Goal: Task Accomplishment & Management: Complete application form

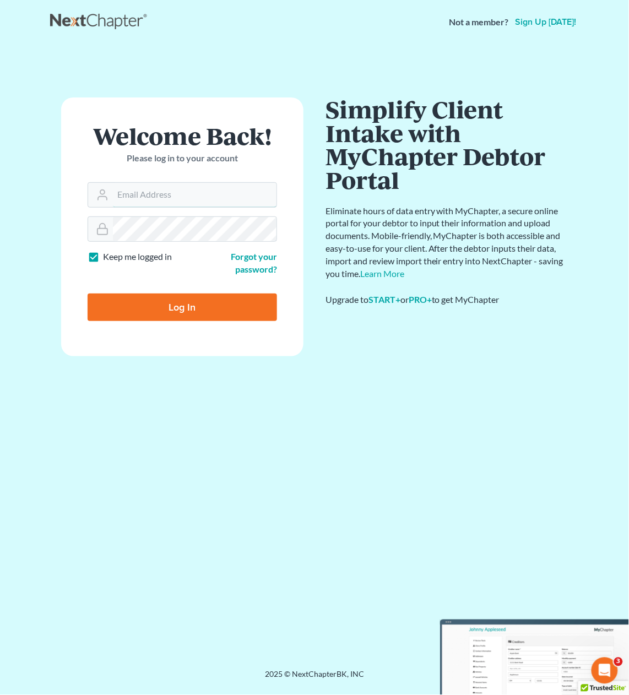
type input "[PERSON_NAME][EMAIL_ADDRESS][DOMAIN_NAME]"
drag, startPoint x: 202, startPoint y: 304, endPoint x: 205, endPoint y: 299, distance: 5.7
click at [202, 303] on input "Log In" at bounding box center [183, 308] width 190 height 28
type input "Thinking..."
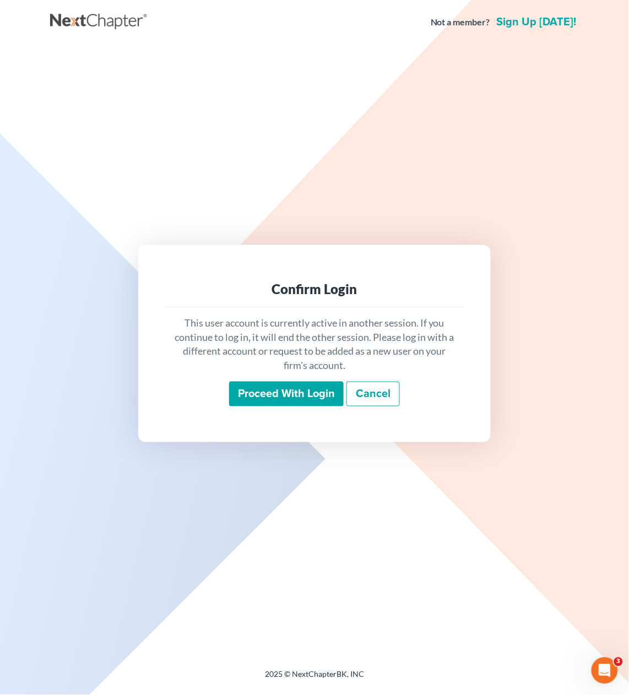
click at [311, 394] on input "Proceed with login" at bounding box center [286, 394] width 115 height 25
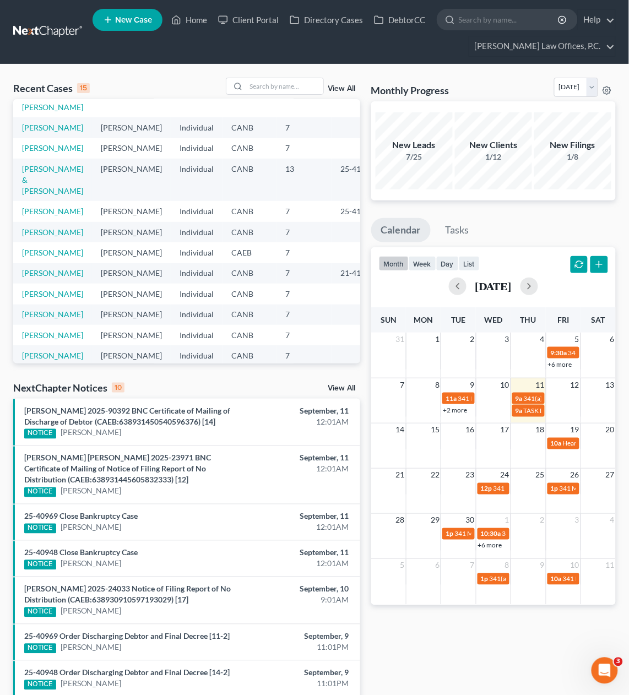
scroll to position [72, 0]
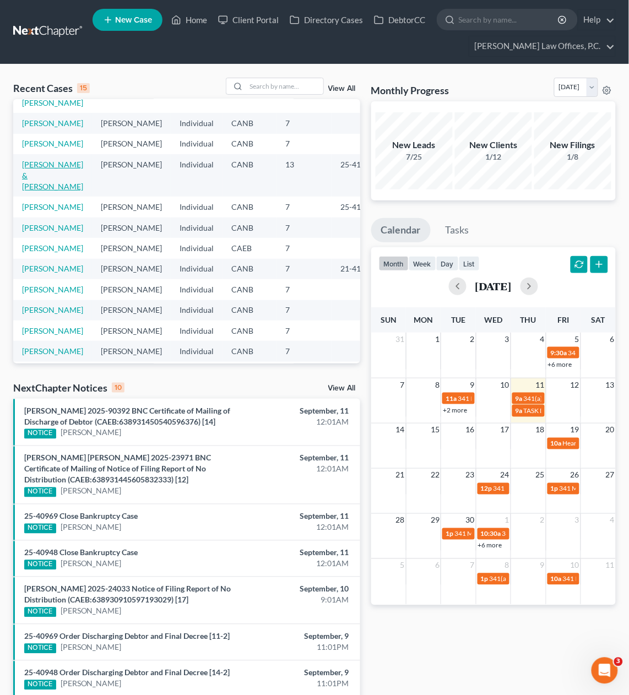
click at [41, 191] on link "[PERSON_NAME] & [PERSON_NAME]" at bounding box center [52, 175] width 61 height 31
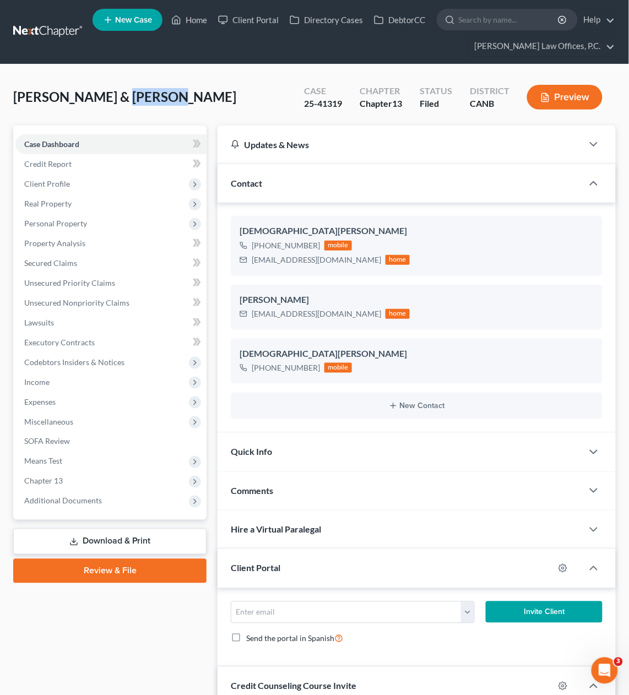
drag, startPoint x: 102, startPoint y: 97, endPoint x: 149, endPoint y: 104, distance: 47.3
click at [149, 104] on div "[PERSON_NAME] & [PERSON_NAME] Upgraded Case 25-41319 Chapter Chapter 13 Status …" at bounding box center [314, 102] width 603 height 48
click at [159, 102] on div "[PERSON_NAME] & [PERSON_NAME] Upgraded Case 25-41319 Chapter Chapter 13 Status …" at bounding box center [314, 102] width 603 height 48
click at [163, 188] on span "Client Profile" at bounding box center [110, 184] width 191 height 20
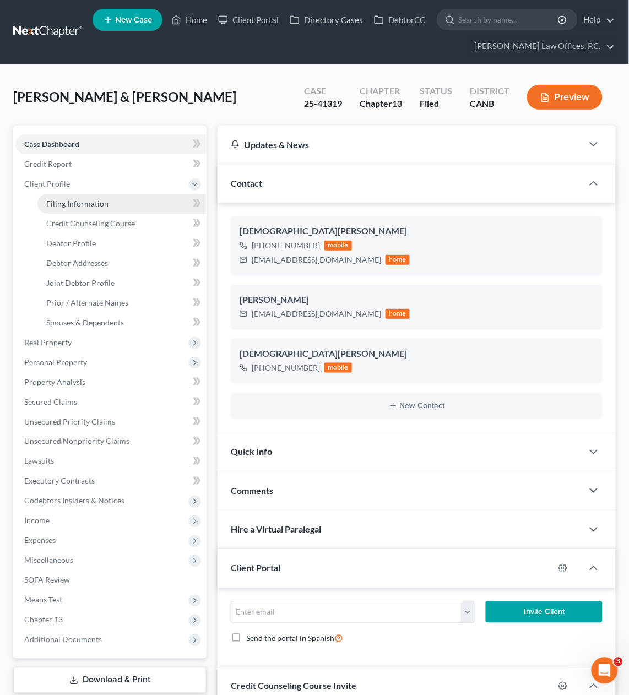
drag, startPoint x: 150, startPoint y: 201, endPoint x: 155, endPoint y: 209, distance: 9.9
click at [150, 201] on link "Filing Information" at bounding box center [121, 204] width 169 height 20
select select "1"
select select "3"
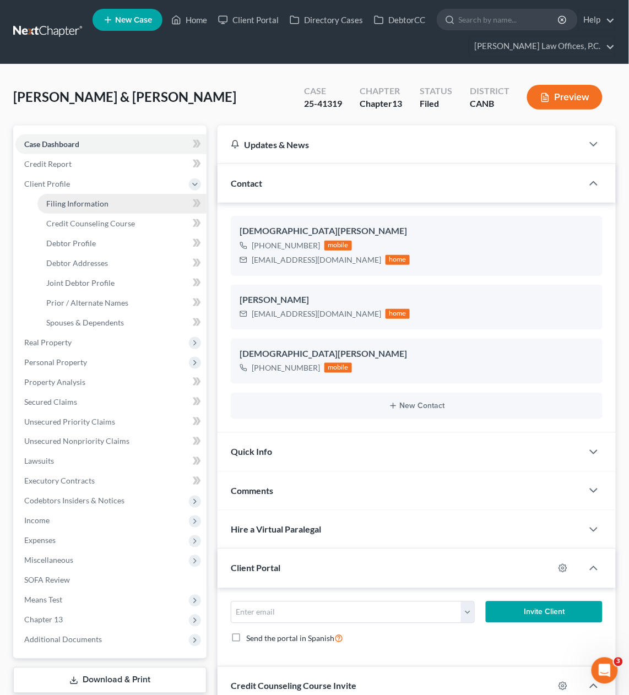
select select "4"
select select "1"
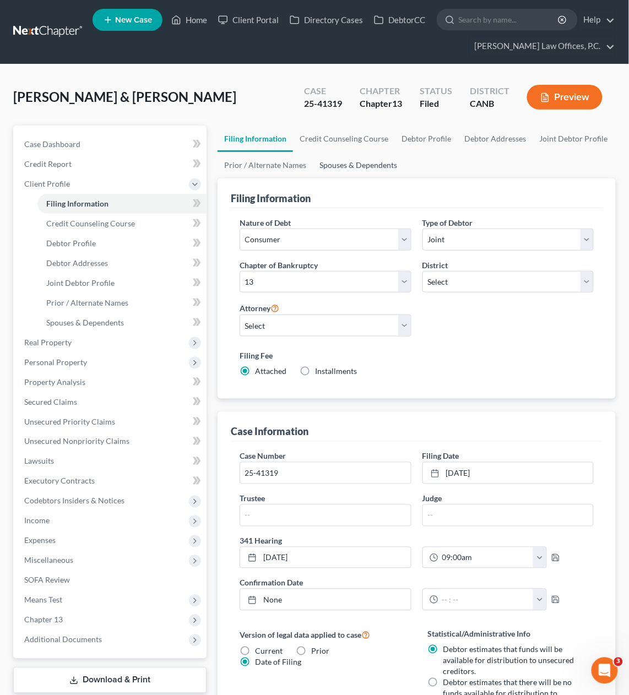
click at [350, 169] on link "Spouses & Dependents" at bounding box center [358, 165] width 91 height 26
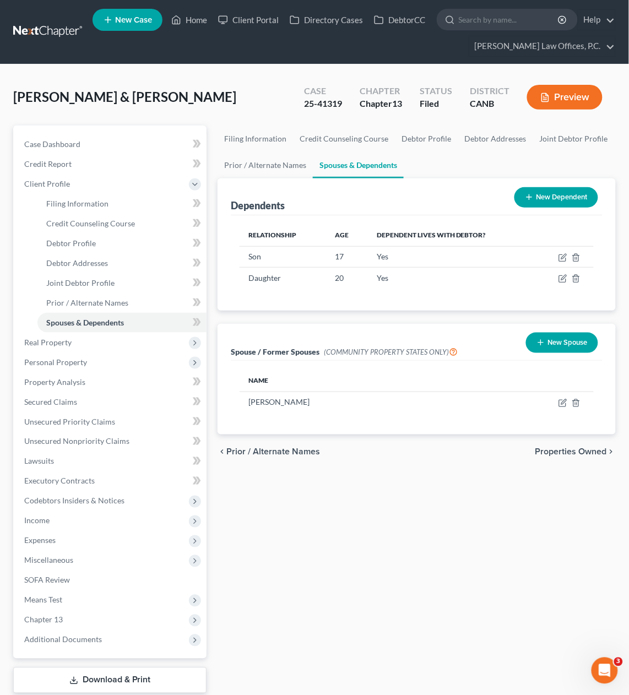
click at [305, 103] on div "25-41319" at bounding box center [323, 104] width 38 height 13
drag, startPoint x: 497, startPoint y: 102, endPoint x: 301, endPoint y: 93, distance: 195.8
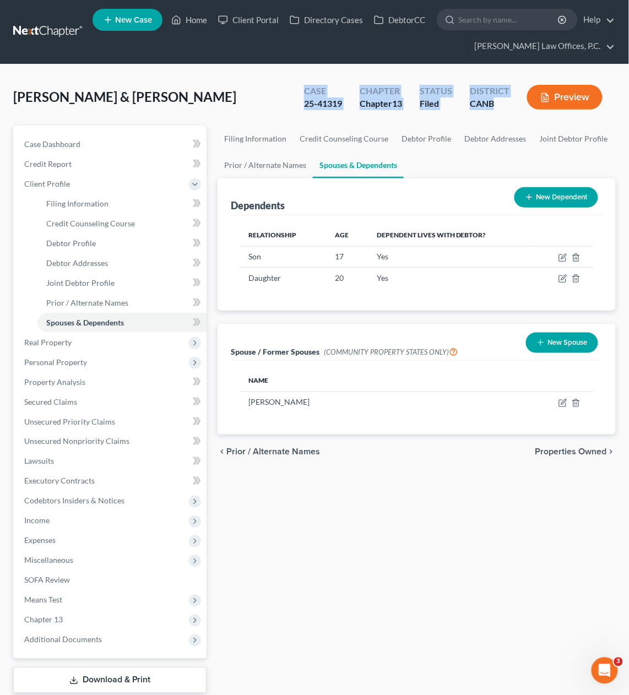
click at [301, 93] on div "Case 25-41319 Chapter Chapter 13 Status Filed District CANB Preview" at bounding box center [455, 98] width 321 height 33
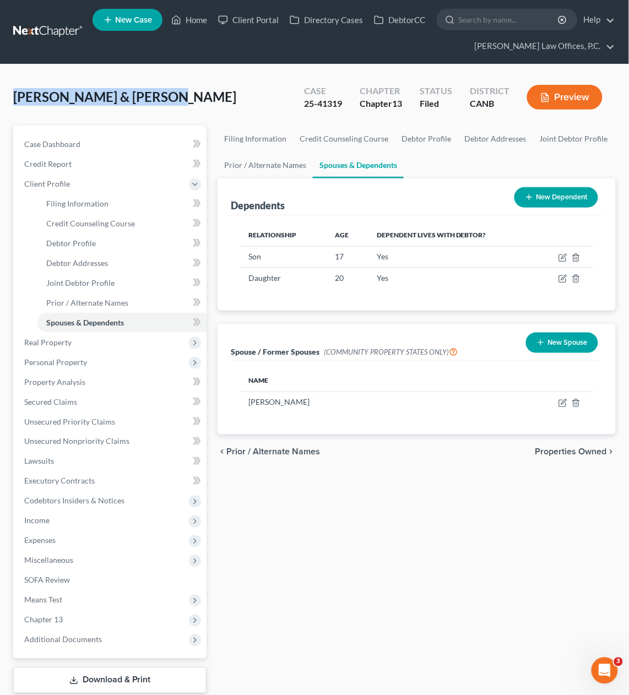
drag, startPoint x: 15, startPoint y: 96, endPoint x: 156, endPoint y: 98, distance: 141.1
click at [156, 98] on div "[PERSON_NAME] & [PERSON_NAME] Upgraded Case 25-41319 Chapter Chapter 13 Status …" at bounding box center [314, 102] width 603 height 48
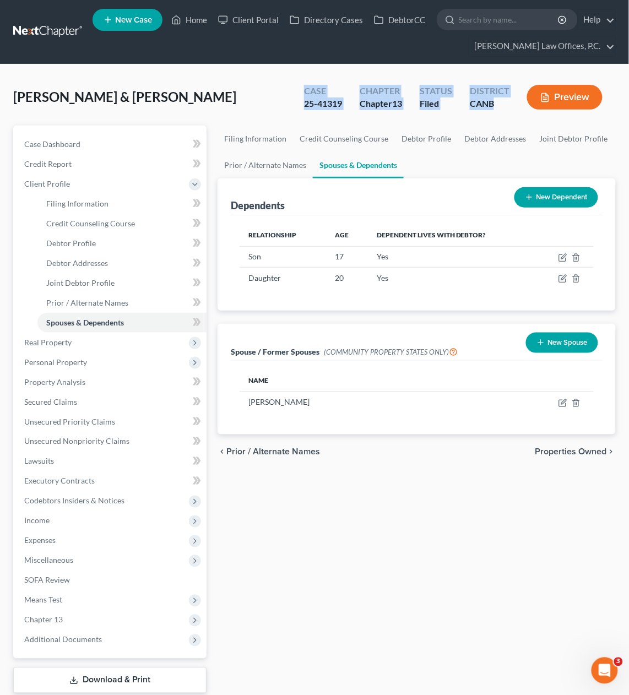
drag, startPoint x: 305, startPoint y: 91, endPoint x: 498, endPoint y: 107, distance: 193.5
click at [498, 107] on div "Case 25-41319 Chapter Chapter 13 Status Filed District CANB Preview" at bounding box center [455, 98] width 321 height 33
click at [498, 106] on div "CANB" at bounding box center [490, 104] width 40 height 13
drag, startPoint x: 493, startPoint y: 105, endPoint x: 11, endPoint y: 99, distance: 482.2
click at [10, 99] on div "[PERSON_NAME] & [PERSON_NAME] Upgraded Case 25-41319 Chapter Chapter 13 Status …" at bounding box center [314, 404] width 629 height 680
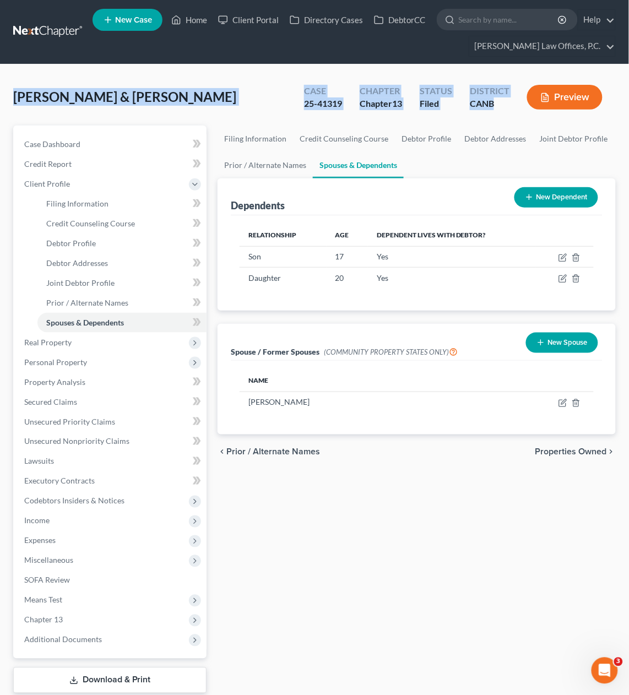
click at [12, 99] on div "[PERSON_NAME] & [PERSON_NAME] Upgraded Case 25-41319 Chapter Chapter 13 Status …" at bounding box center [314, 404] width 629 height 680
drag, startPoint x: 13, startPoint y: 98, endPoint x: 496, endPoint y: 112, distance: 483.5
click at [496, 112] on div "[PERSON_NAME] & [PERSON_NAME] Upgraded Case 25-41319 Chapter Chapter 13 Status …" at bounding box center [314, 102] width 603 height 48
click at [489, 102] on div "CANB" at bounding box center [490, 104] width 40 height 13
drag, startPoint x: 499, startPoint y: 102, endPoint x: 48, endPoint y: 84, distance: 451.1
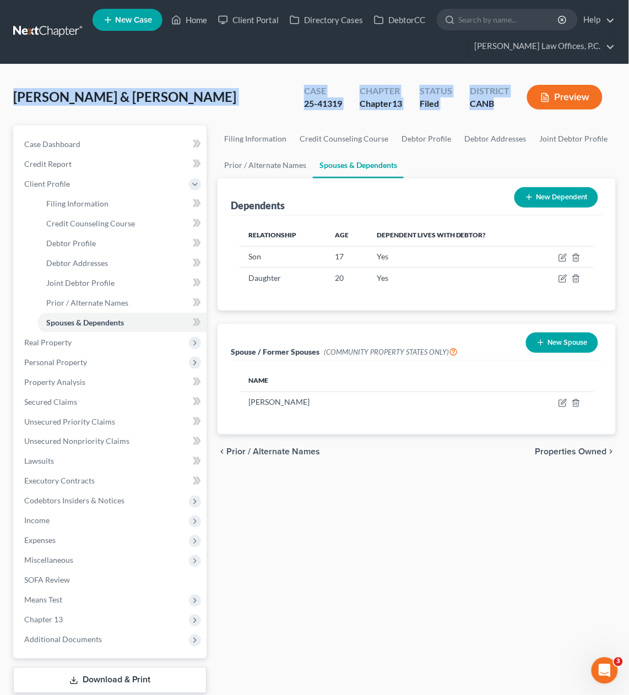
click at [47, 83] on div "[PERSON_NAME] & [PERSON_NAME] Upgraded Case 25-41319 Chapter Chapter 13 Status …" at bounding box center [314, 102] width 603 height 48
click at [78, 92] on span "[PERSON_NAME] & [PERSON_NAME]" at bounding box center [124, 97] width 223 height 16
